Goal: Information Seeking & Learning: Check status

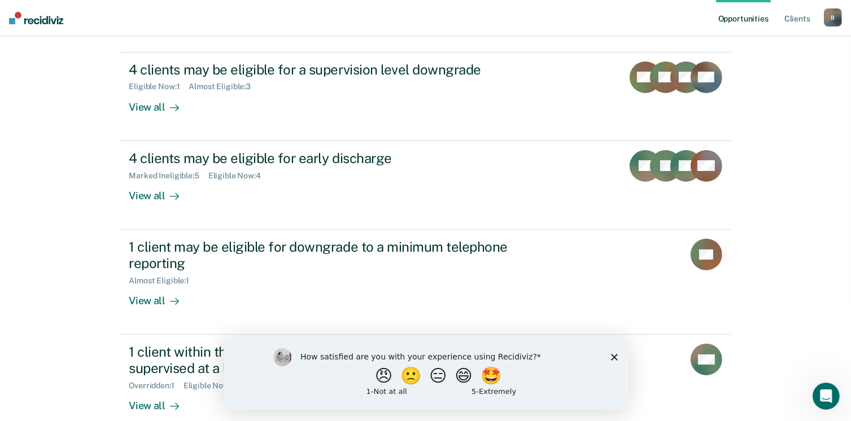
scroll to position [135, 0]
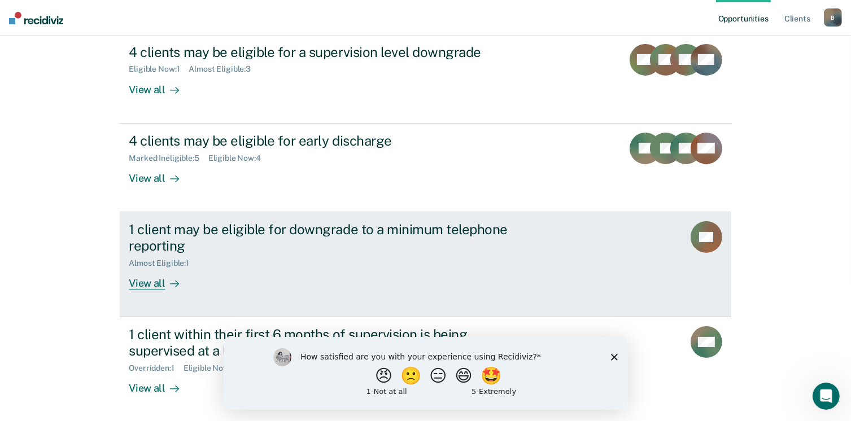
click at [219, 254] on div "Almost Eligible : 1" at bounding box center [327, 261] width 397 height 14
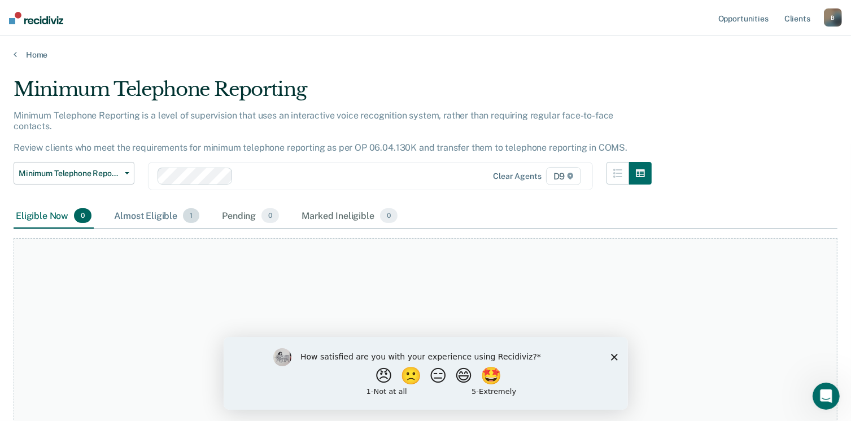
click at [140, 208] on div "Almost Eligible 1" at bounding box center [157, 216] width 90 height 25
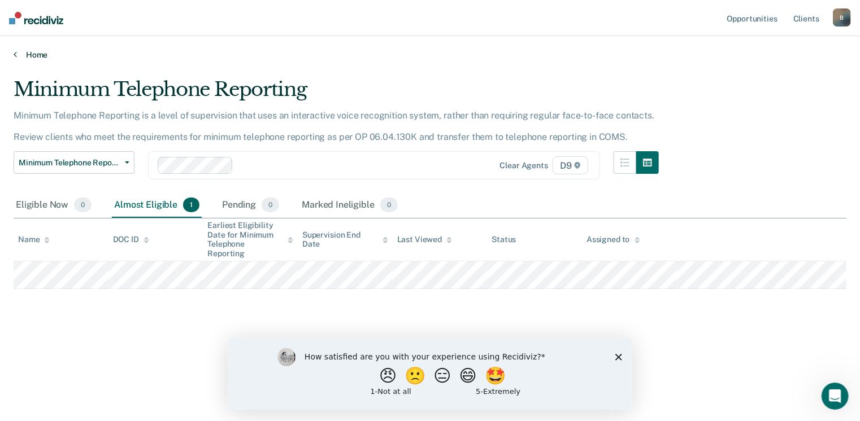
click at [18, 54] on link "Home" at bounding box center [430, 55] width 833 height 10
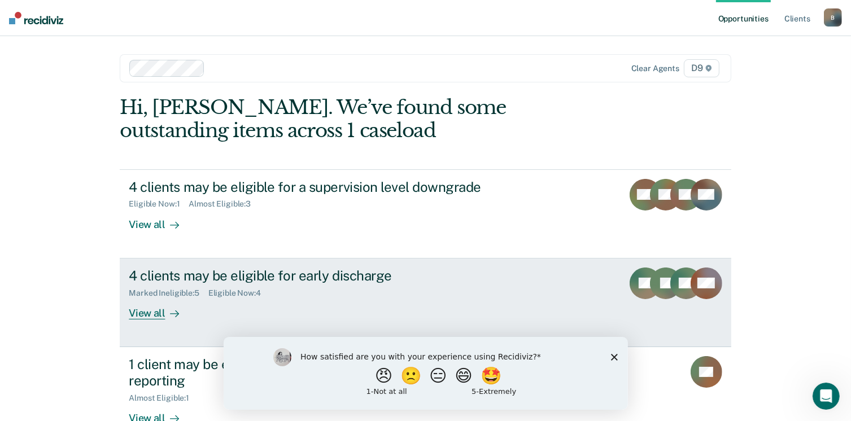
click at [150, 278] on div "4 clients may be eligible for early discharge" at bounding box center [327, 276] width 397 height 16
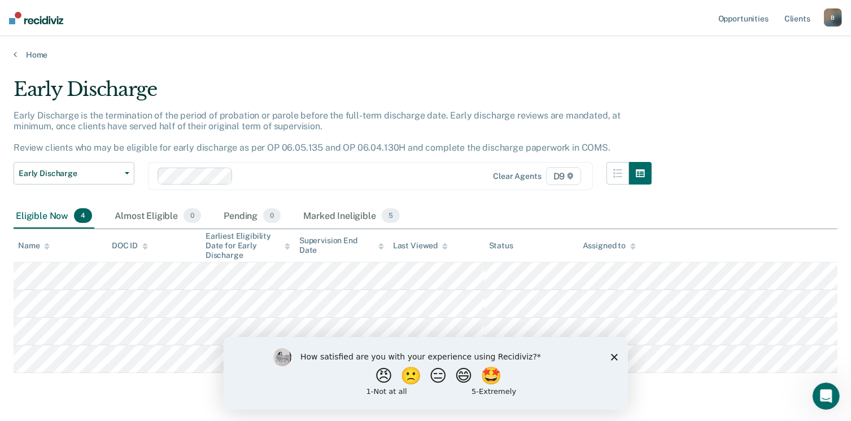
scroll to position [32, 0]
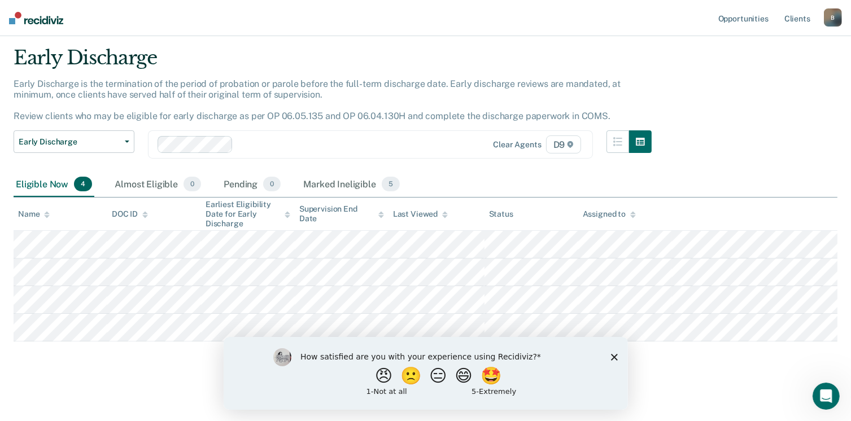
click at [615, 357] on icon "Close survey" at bounding box center [614, 357] width 7 height 7
